Goal: Navigation & Orientation: Understand site structure

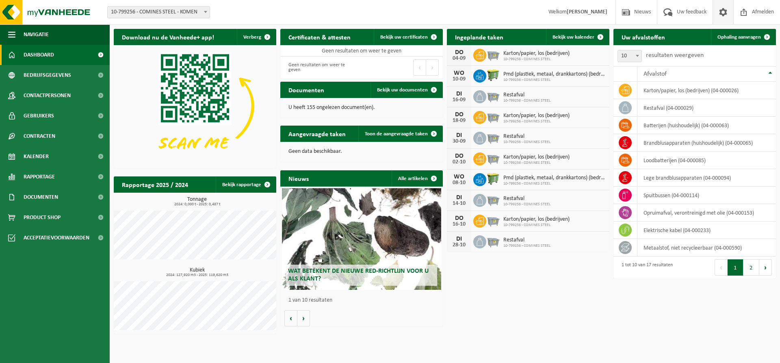
click at [721, 14] on span at bounding box center [723, 12] width 12 height 24
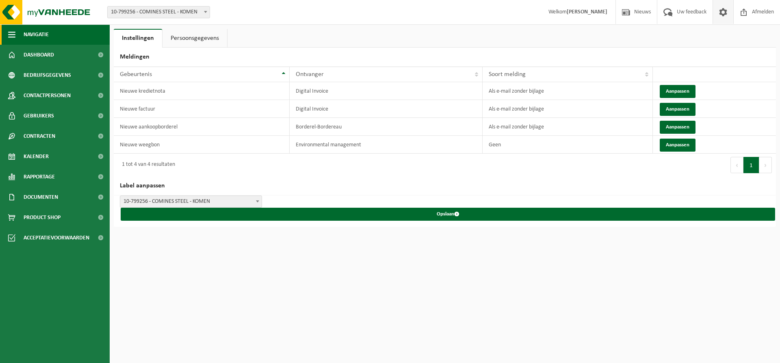
click at [15, 32] on span "button" at bounding box center [11, 34] width 7 height 20
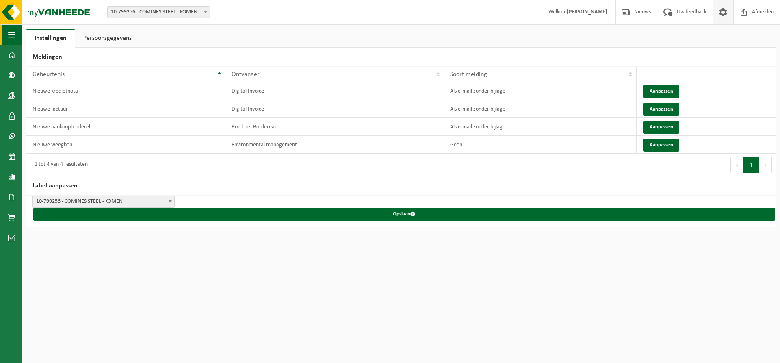
click at [15, 32] on span "button" at bounding box center [11, 34] width 7 height 20
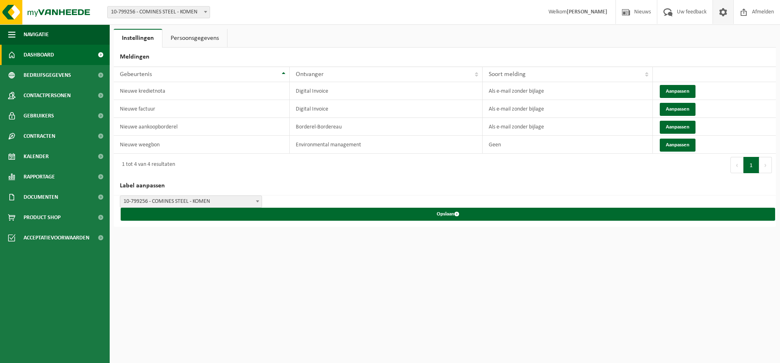
click at [38, 60] on span "Dashboard" at bounding box center [39, 55] width 30 height 20
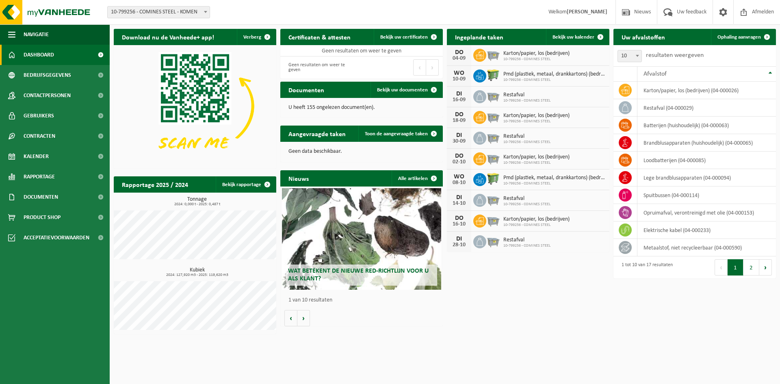
click at [579, 6] on span "Welkom Glenn Coorevits" at bounding box center [577, 12] width 75 height 24
click at [566, 9] on span "Welkom Glenn Coorevits" at bounding box center [577, 12] width 75 height 24
click at [594, 71] on span "Pmd (plastiek, metaal, drankkartons) (bedrijven)" at bounding box center [554, 74] width 102 height 6
click at [102, 219] on span at bounding box center [100, 217] width 18 height 20
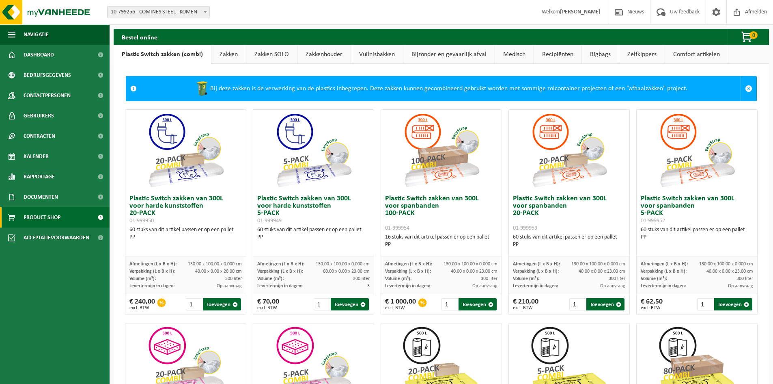
click at [384, 59] on link "Vuilnisbakken" at bounding box center [377, 54] width 52 height 19
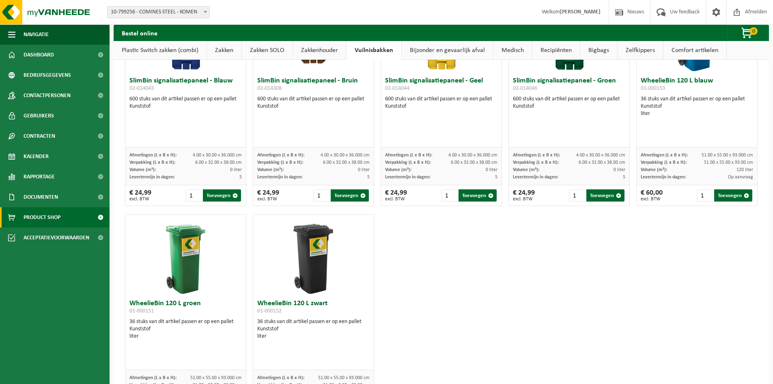
scroll to position [1039, 0]
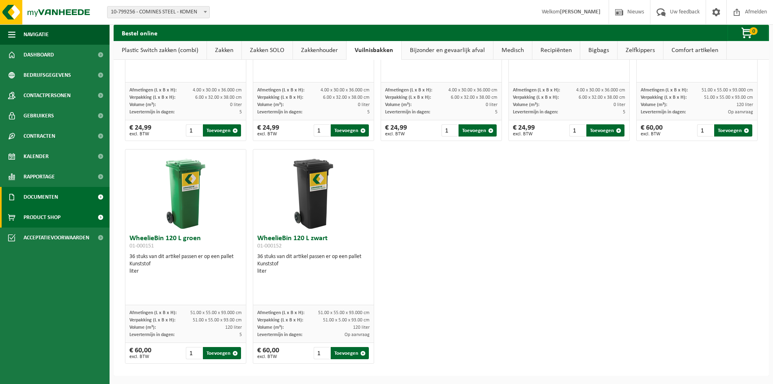
click at [68, 200] on link "Documenten" at bounding box center [55, 197] width 110 height 20
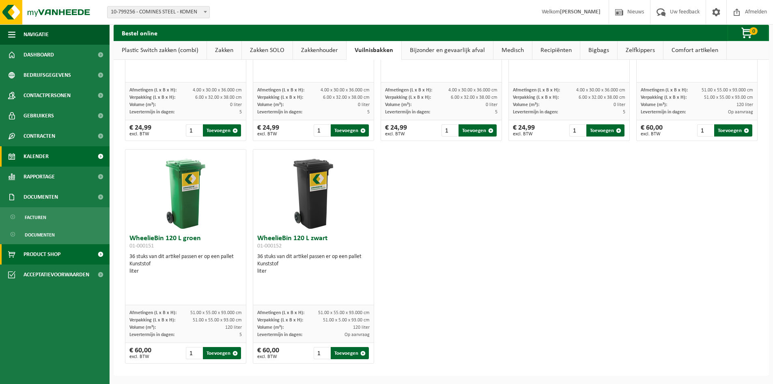
click at [49, 157] on link "Kalender" at bounding box center [55, 156] width 110 height 20
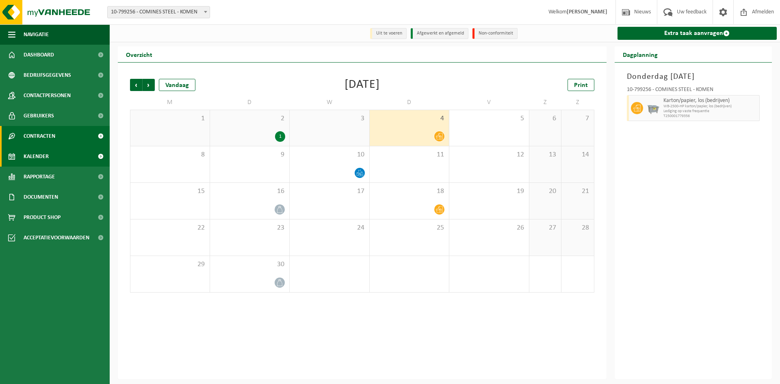
click at [51, 136] on span "Contracten" at bounding box center [40, 136] width 32 height 20
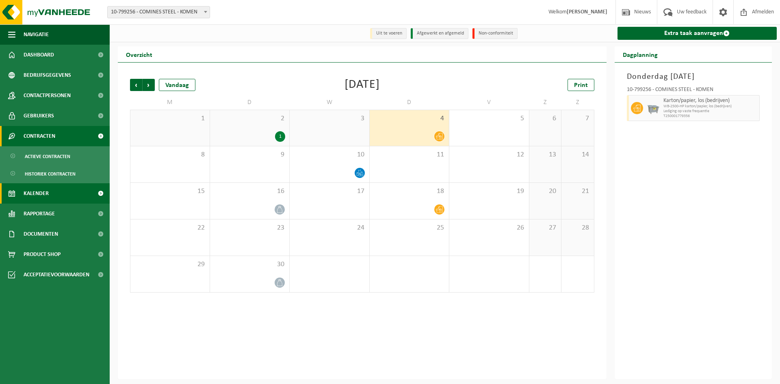
click at [103, 134] on span at bounding box center [100, 136] width 18 height 20
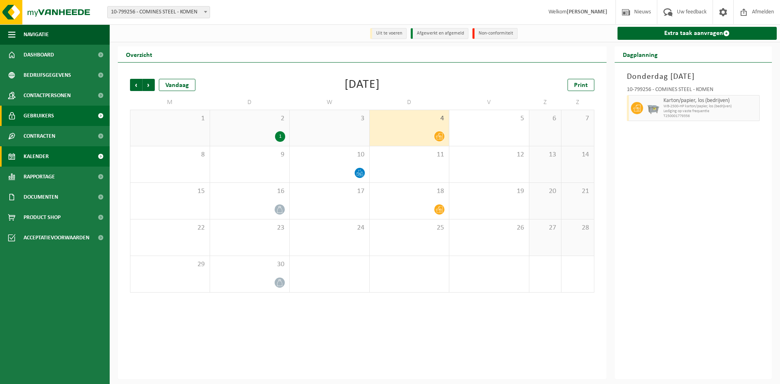
click at [103, 116] on span at bounding box center [100, 116] width 18 height 20
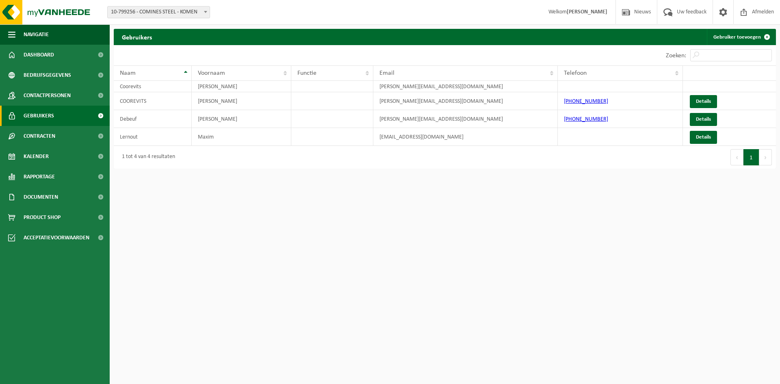
click at [102, 117] on span at bounding box center [100, 116] width 18 height 20
click at [100, 96] on span at bounding box center [100, 95] width 18 height 20
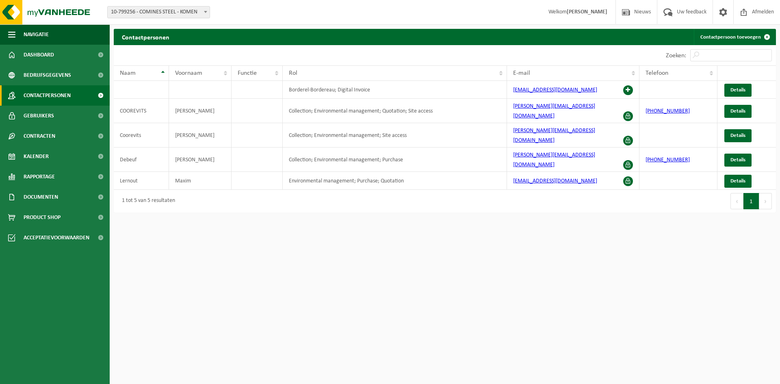
click at [100, 96] on span at bounding box center [100, 95] width 18 height 20
click at [97, 76] on span at bounding box center [100, 75] width 18 height 20
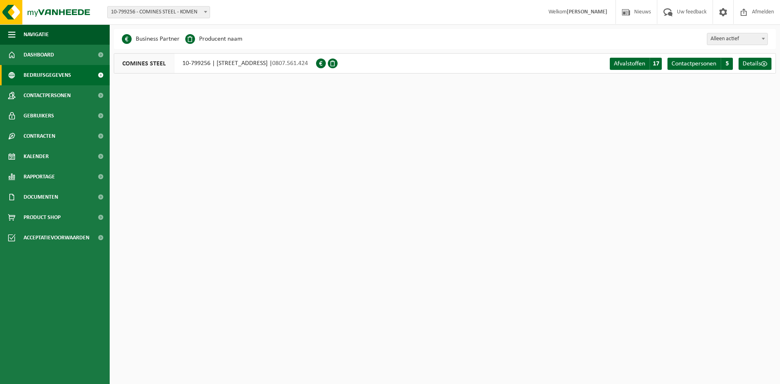
click at [100, 75] on span at bounding box center [100, 75] width 18 height 20
click at [64, 55] on link "Dashboard" at bounding box center [55, 55] width 110 height 20
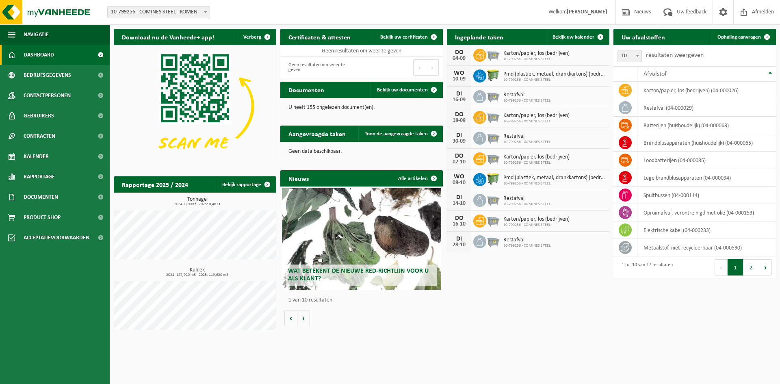
click at [204, 14] on span at bounding box center [205, 11] width 8 height 11
